Goal: Information Seeking & Learning: Learn about a topic

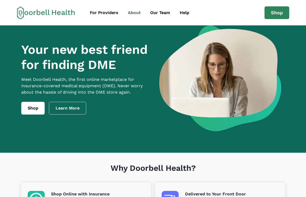
click at [138, 14] on div "About" at bounding box center [134, 13] width 13 height 6
click at [184, 13] on div "Help" at bounding box center [185, 13] width 10 height 6
drag, startPoint x: 63, startPoint y: 115, endPoint x: 69, endPoint y: 110, distance: 7.4
click at [63, 115] on link "Learn More" at bounding box center [67, 108] width 37 height 13
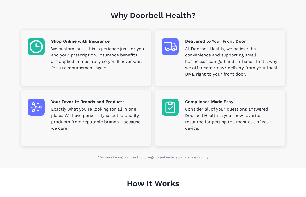
click at [19, 131] on div "Why Doorbell Health? Shop Online with Insurance We custom-built this experience…" at bounding box center [153, 84] width 272 height 168
click at [5, 31] on section "Why Doorbell Health? Shop Online with Insurance We custom-built this experience…" at bounding box center [153, 84] width 306 height 168
